Goal: Navigation & Orientation: Find specific page/section

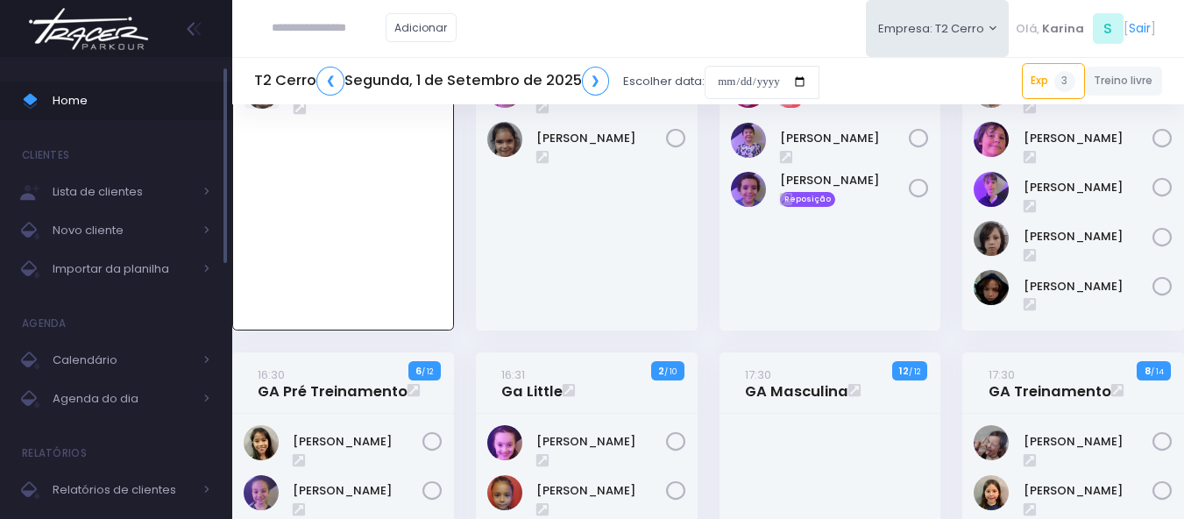
scroll to position [126, 0]
click at [85, 14] on img at bounding box center [88, 28] width 133 height 61
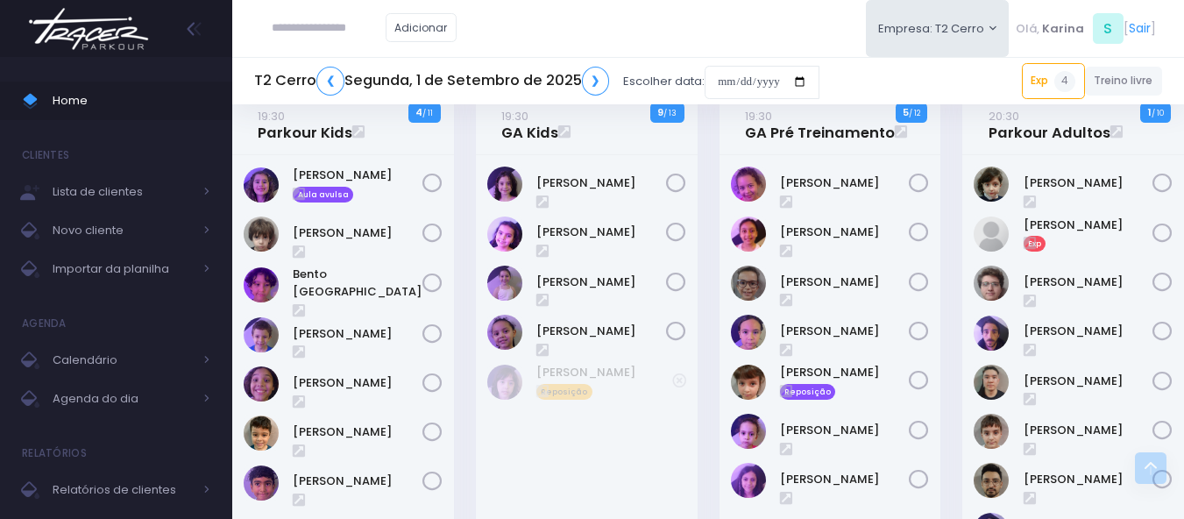
scroll to position [1577, 0]
